Goal: Check status: Verify the current state of an ongoing process or item

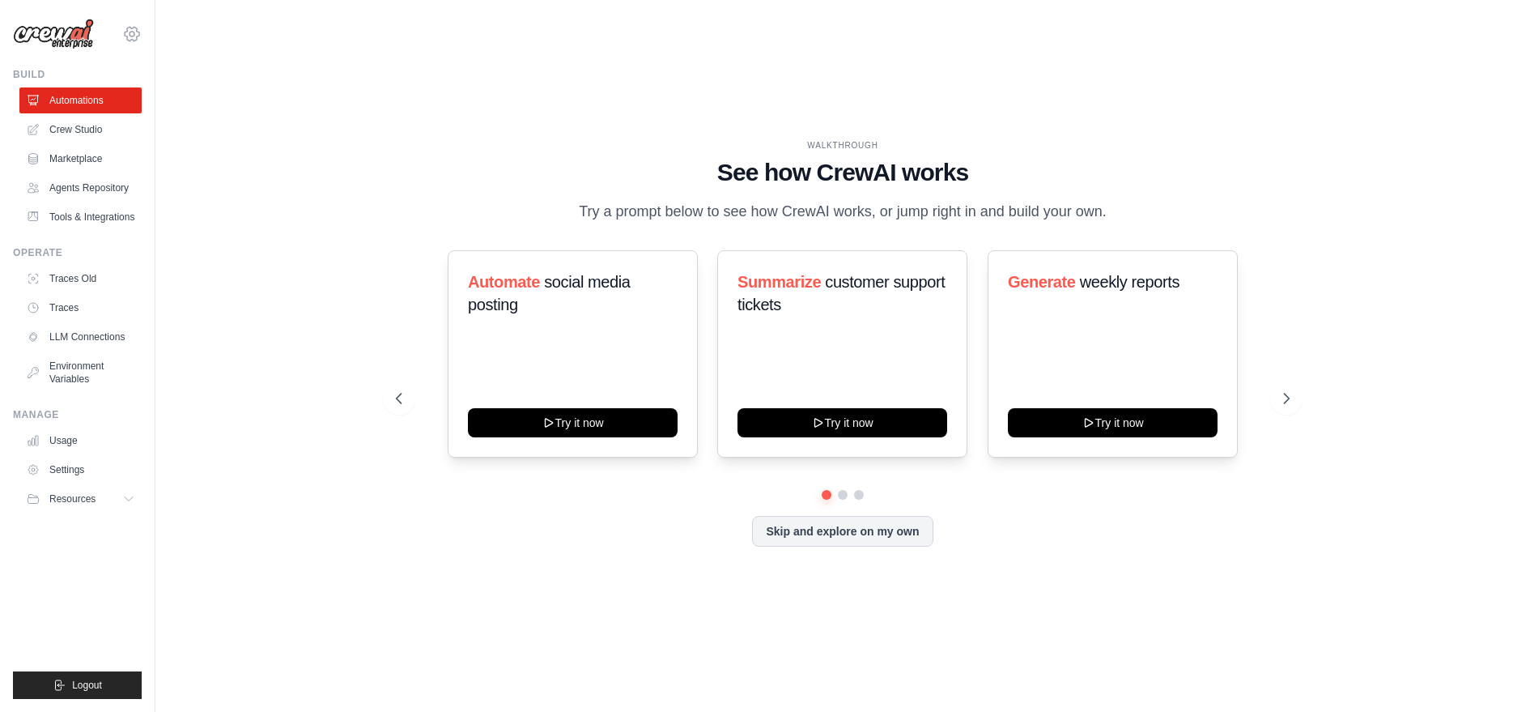
click at [132, 40] on icon at bounding box center [132, 34] width 15 height 14
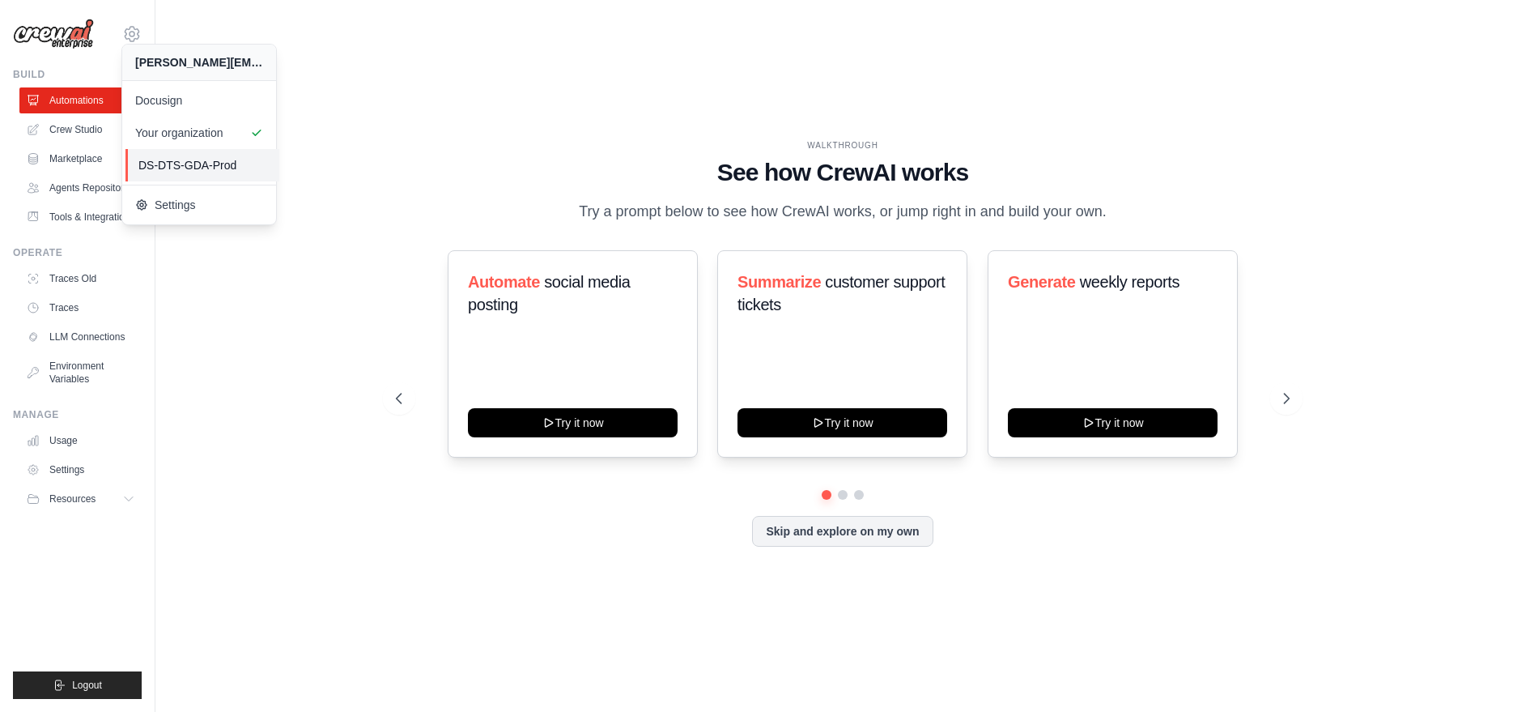
click at [156, 163] on span "DS-DTS-GDA-Prod" at bounding box center [202, 165] width 128 height 16
click at [159, 90] on link "Docusign" at bounding box center [202, 100] width 154 height 32
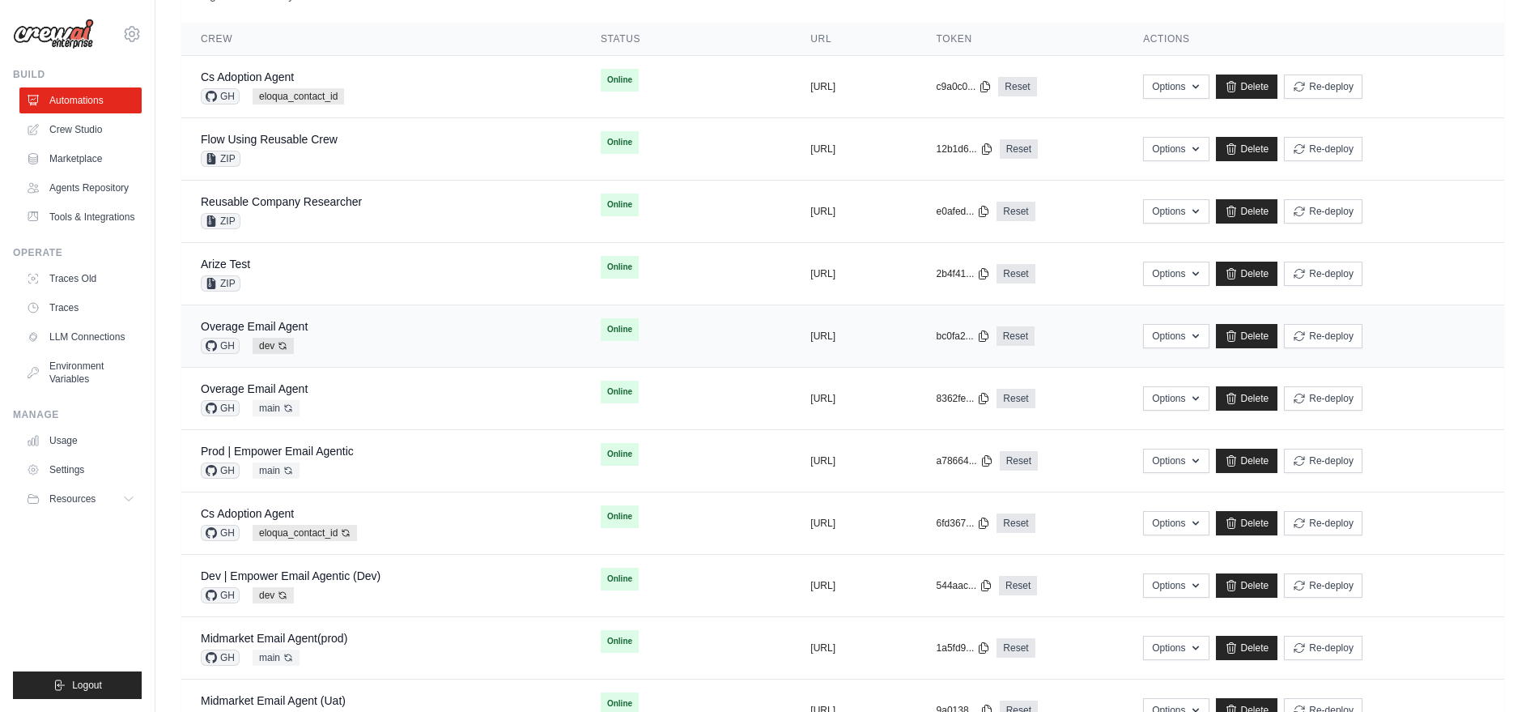
scroll to position [184, 0]
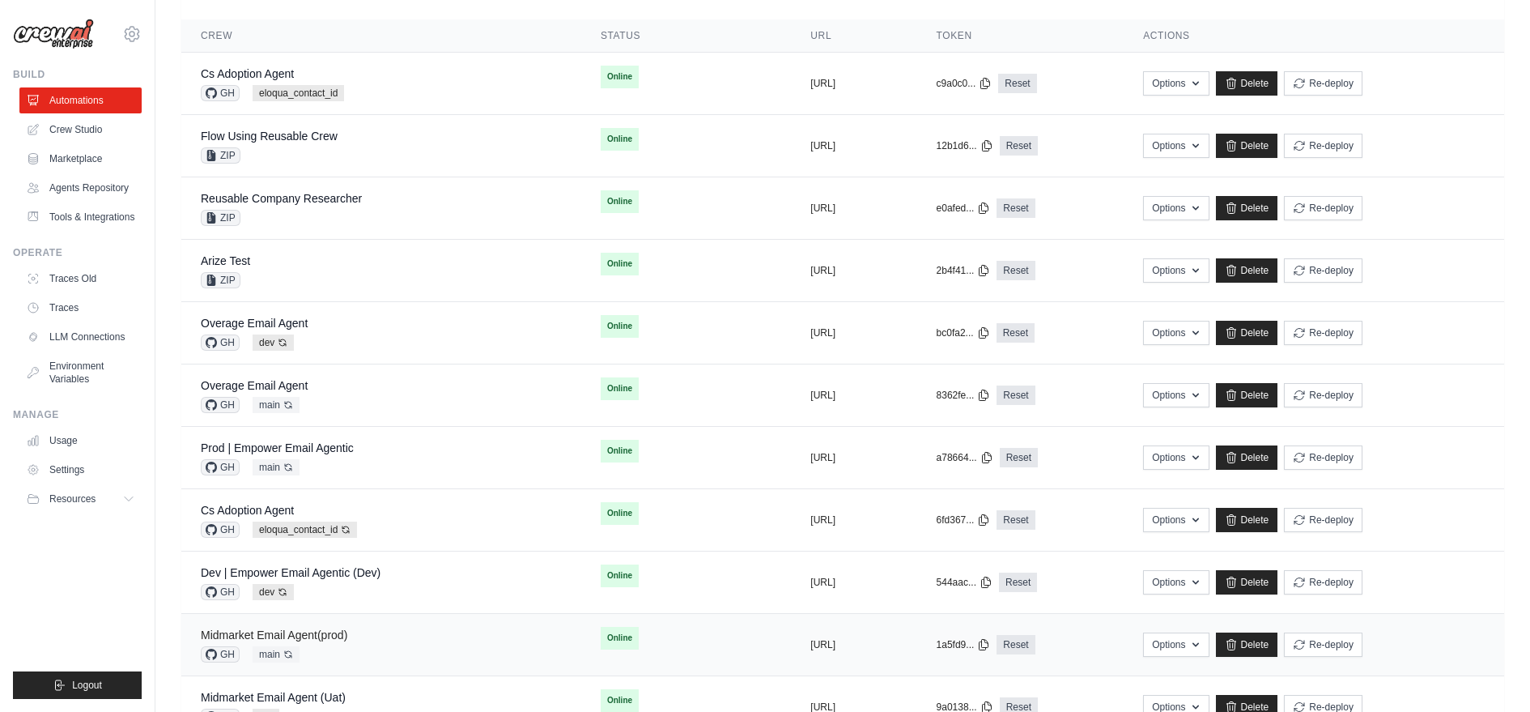
click at [328, 635] on div "Midmarket Email Agent(prod)" at bounding box center [274, 635] width 147 height 16
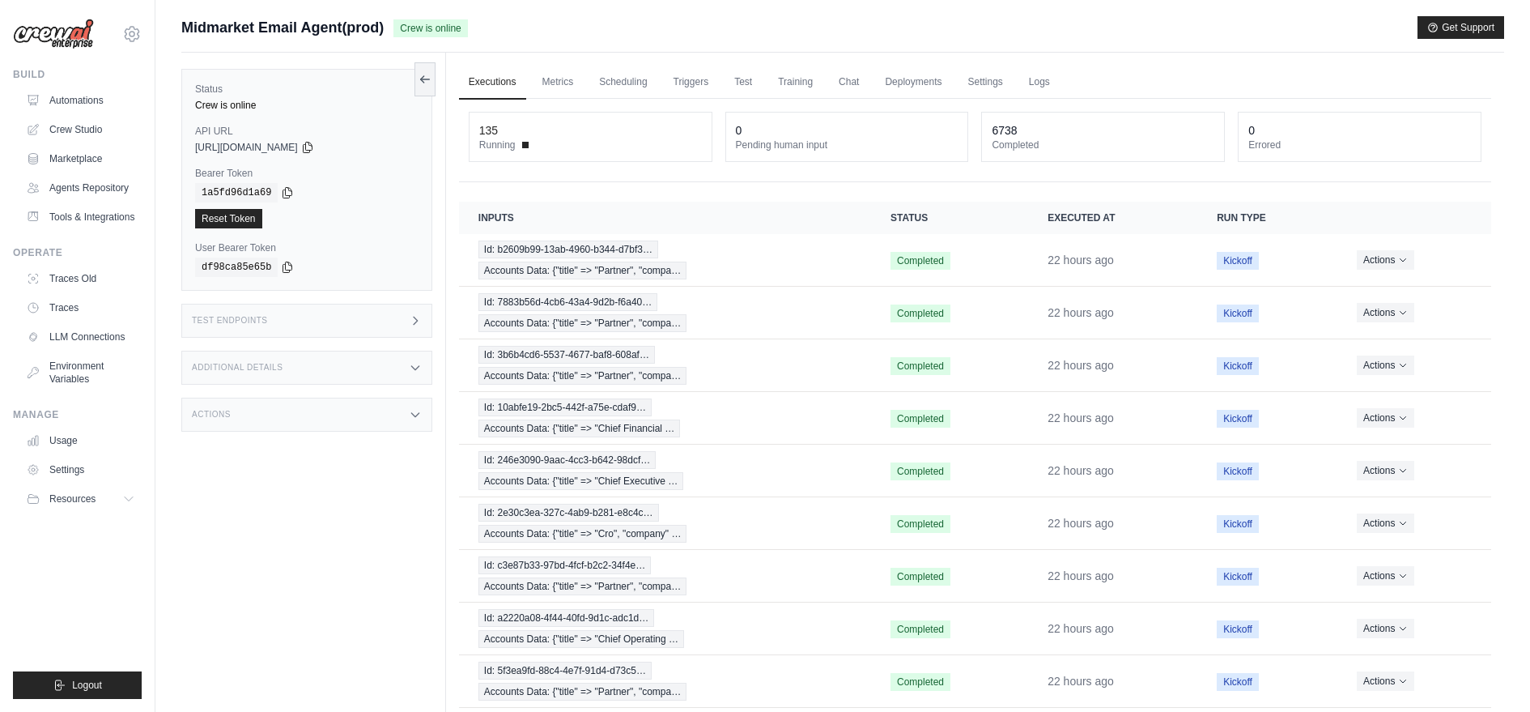
click at [465, 139] on div "135 Running 0 Pending human input 6738 Completed 0 Errored" at bounding box center [975, 140] width 1032 height 83
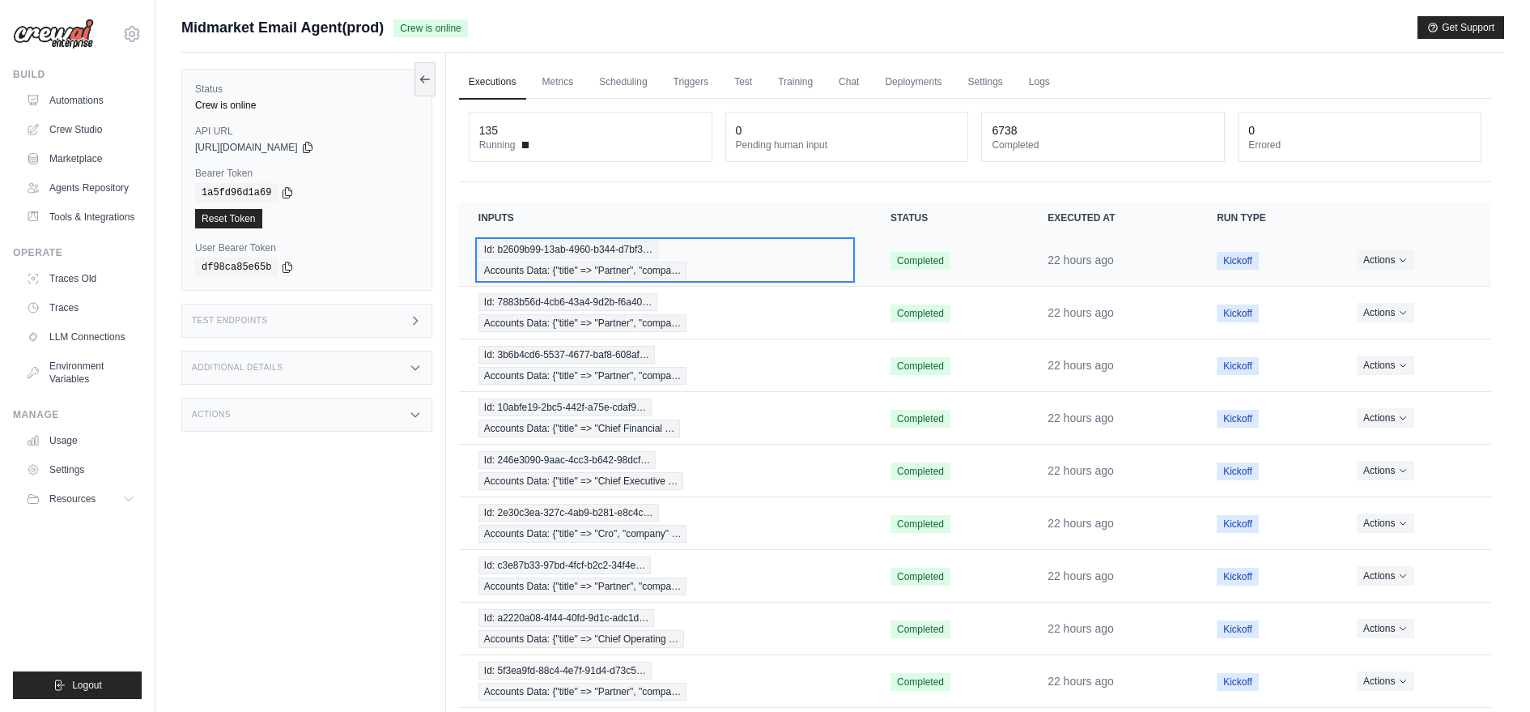
click at [517, 252] on span "Id: b2609b99-13ab-4960-b344-d7bf3…" at bounding box center [568, 249] width 180 height 18
